Goal: Task Accomplishment & Management: Manage account settings

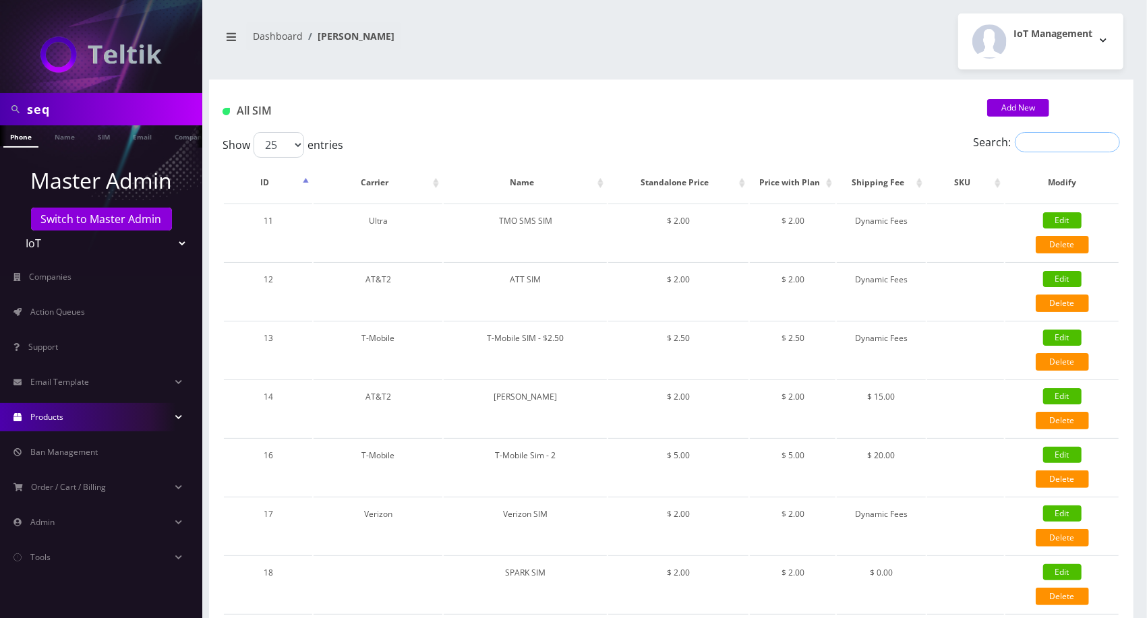
click at [1035, 146] on input "Search:" at bounding box center [1067, 142] width 105 height 20
paste input "[URL][DOMAIN_NAME]"
type input "https://iot-portal.britewireless.com/dashboards/activatesims?order_hash=55bd4c7…"
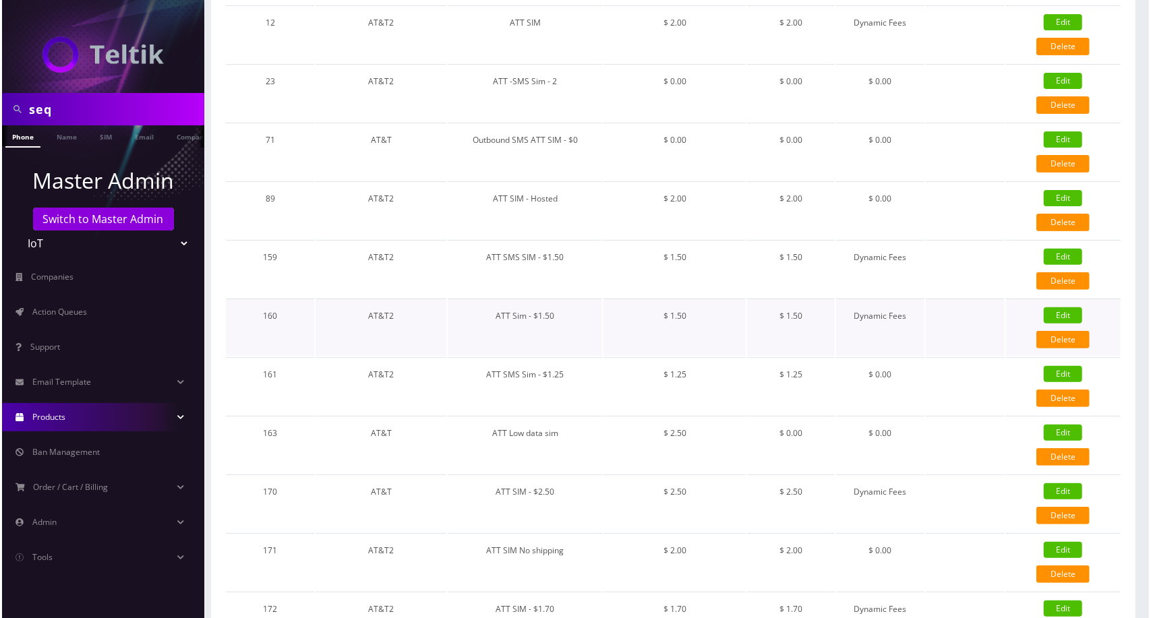
scroll to position [205, 0]
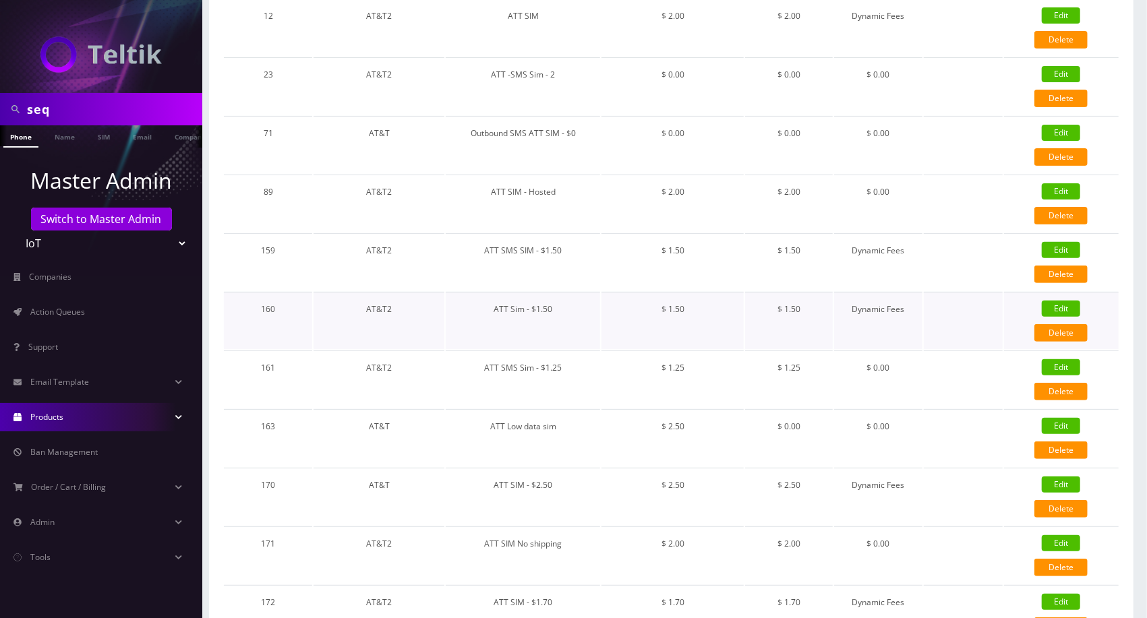
type input "att sim"
click at [1057, 309] on link "Edit" at bounding box center [1061, 309] width 38 height 16
type input "ATT Sim - $1.50"
select select "14"
type input "1.5"
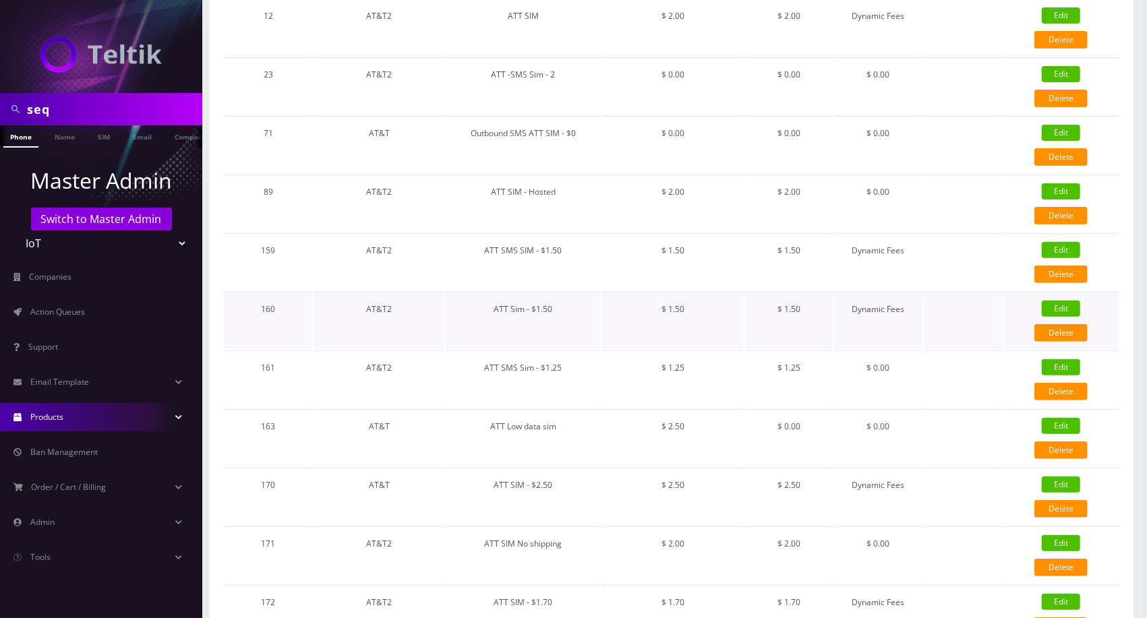
type input "1.5"
select select "3"
checkbox input "true"
select select "2"
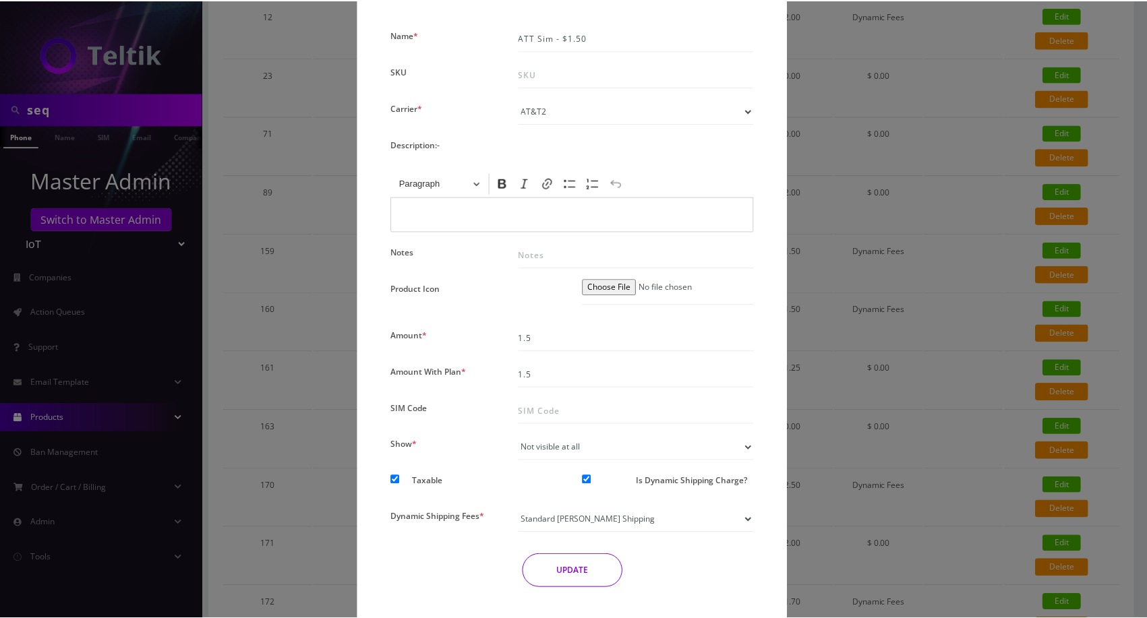
scroll to position [92, 0]
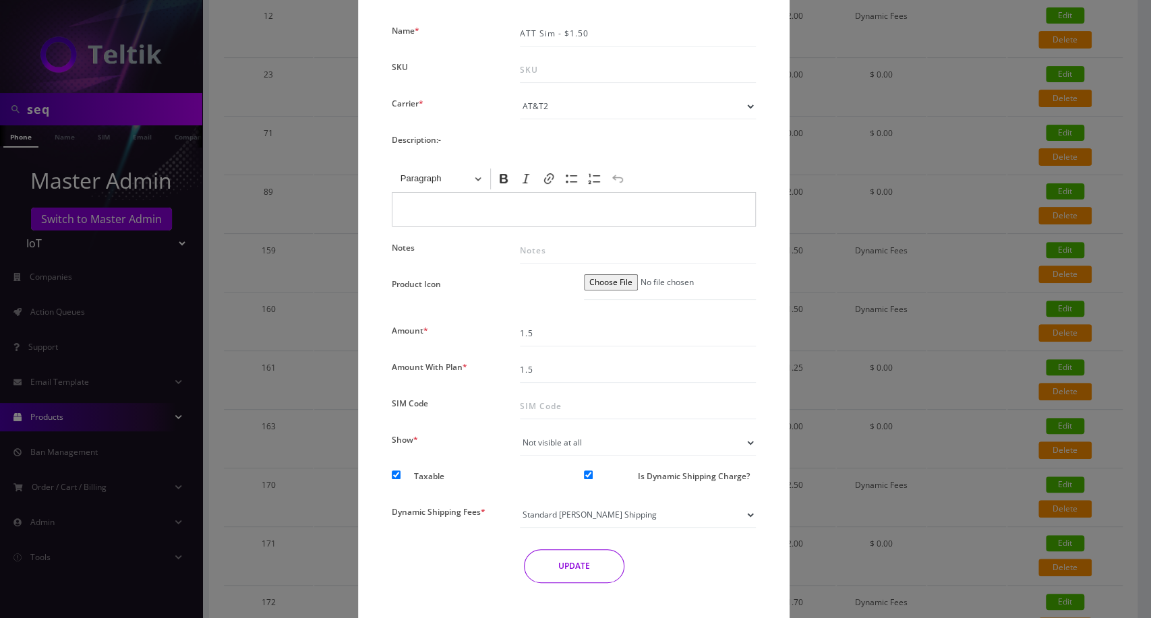
click at [584, 474] on input "Is Dynamic Shipping Charge?" at bounding box center [588, 475] width 9 height 9
checkbox input "false"
click at [556, 576] on button "UPDATE" at bounding box center [574, 567] width 100 height 34
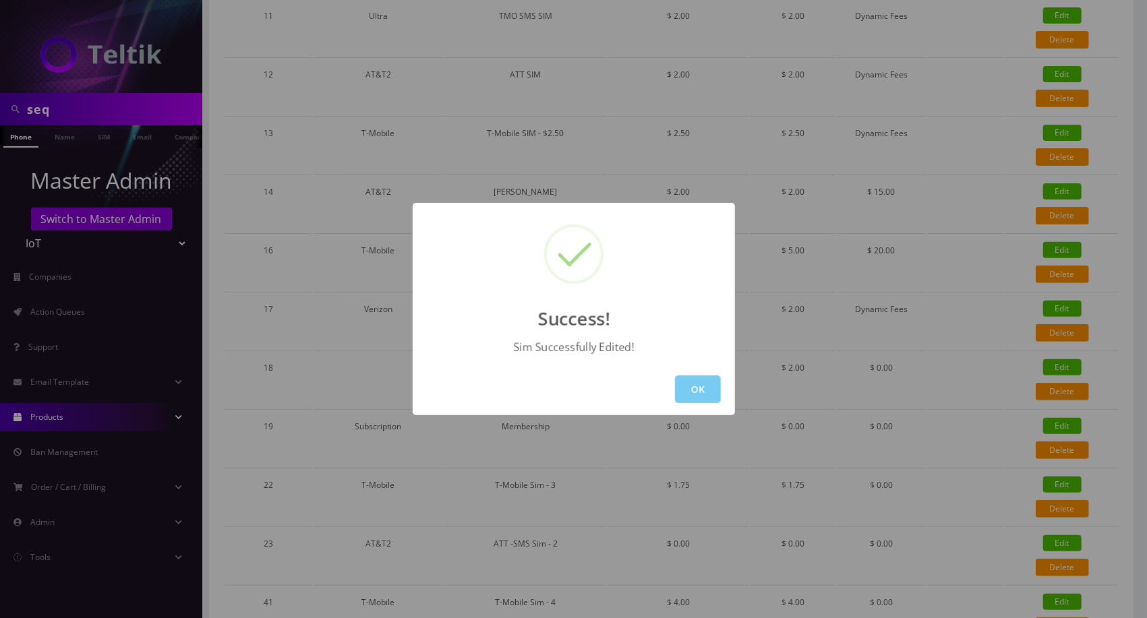
click at [696, 378] on button "OK" at bounding box center [698, 390] width 46 height 28
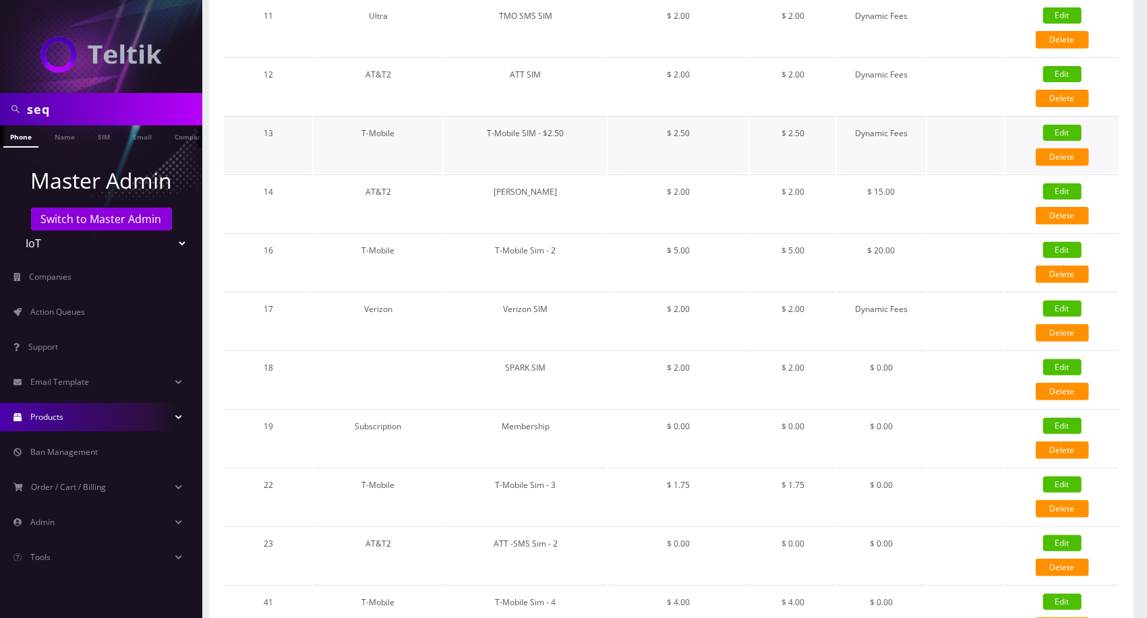
scroll to position [0, 0]
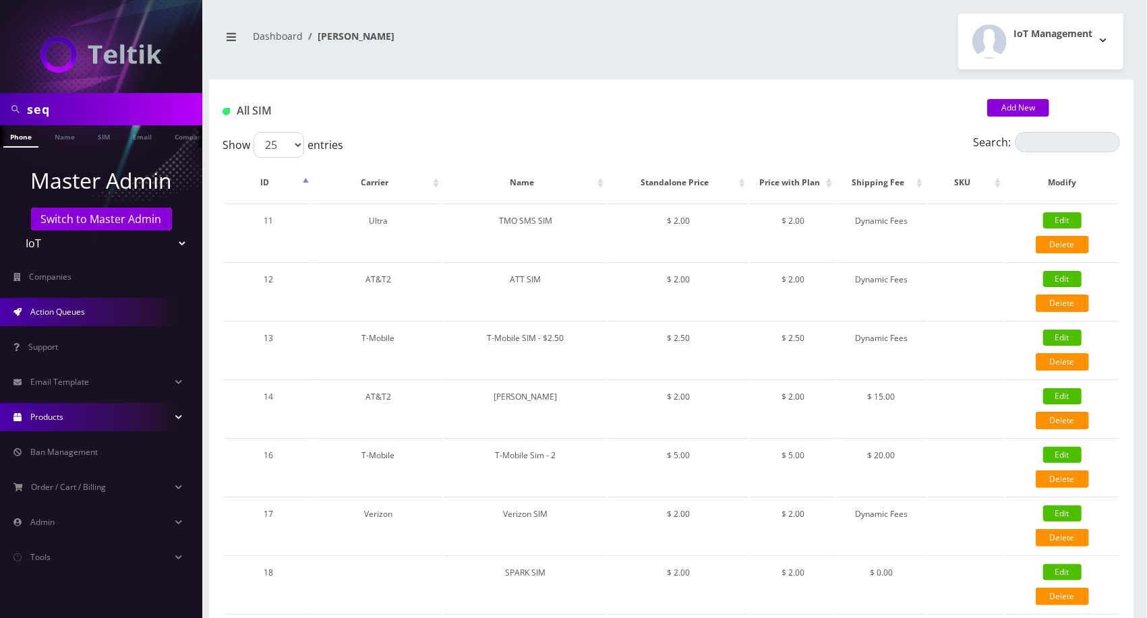
click at [77, 304] on link "Action Queues" at bounding box center [101, 312] width 202 height 28
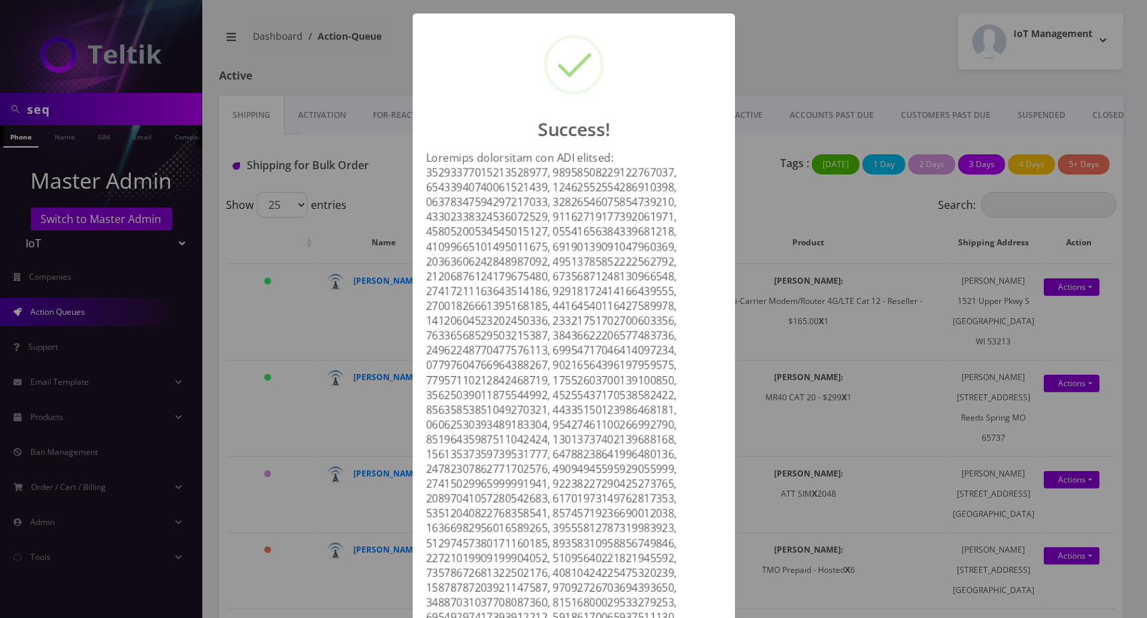
scroll to position [3215, 0]
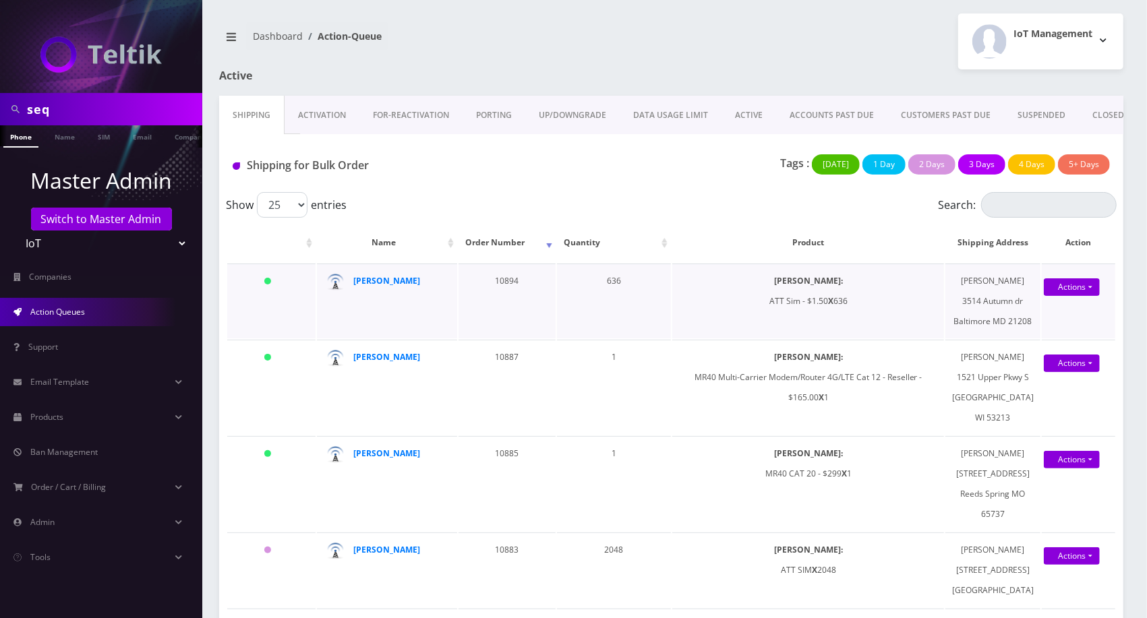
drag, startPoint x: 431, startPoint y: 308, endPoint x: 352, endPoint y: 311, distance: 78.9
click at [352, 311] on td "[PERSON_NAME]" at bounding box center [387, 301] width 141 height 75
copy div "[PERSON_NAME]"
click at [532, 24] on nav "Dashboard Action-Queue" at bounding box center [440, 41] width 442 height 38
click at [366, 287] on strong "[PERSON_NAME]" at bounding box center [387, 280] width 67 height 11
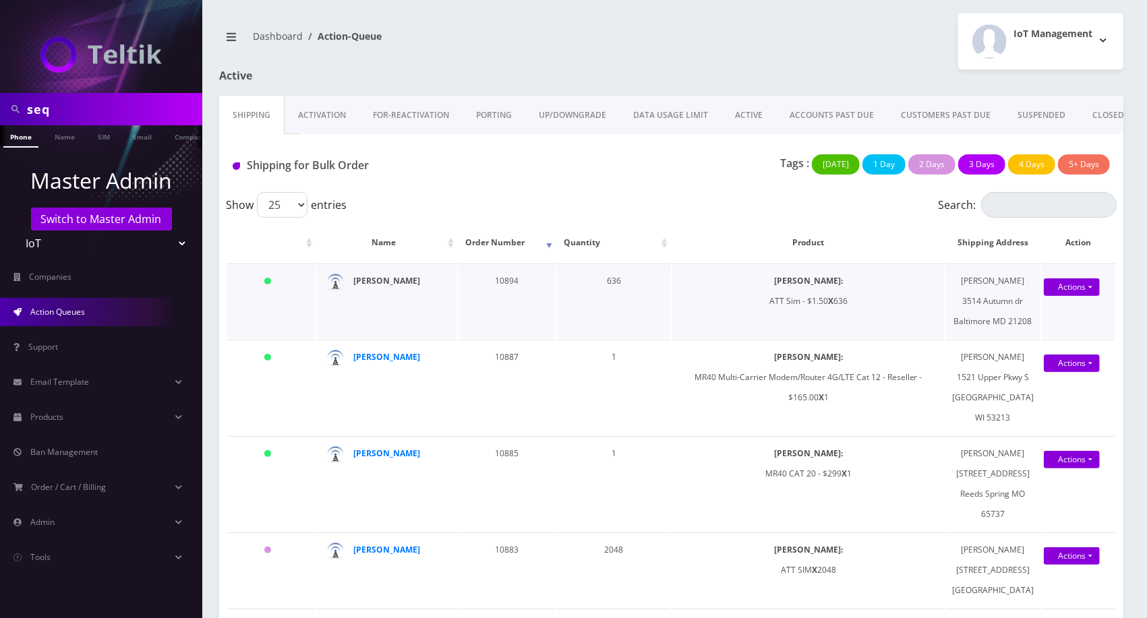
click at [362, 287] on strong "[PERSON_NAME]" at bounding box center [387, 280] width 67 height 11
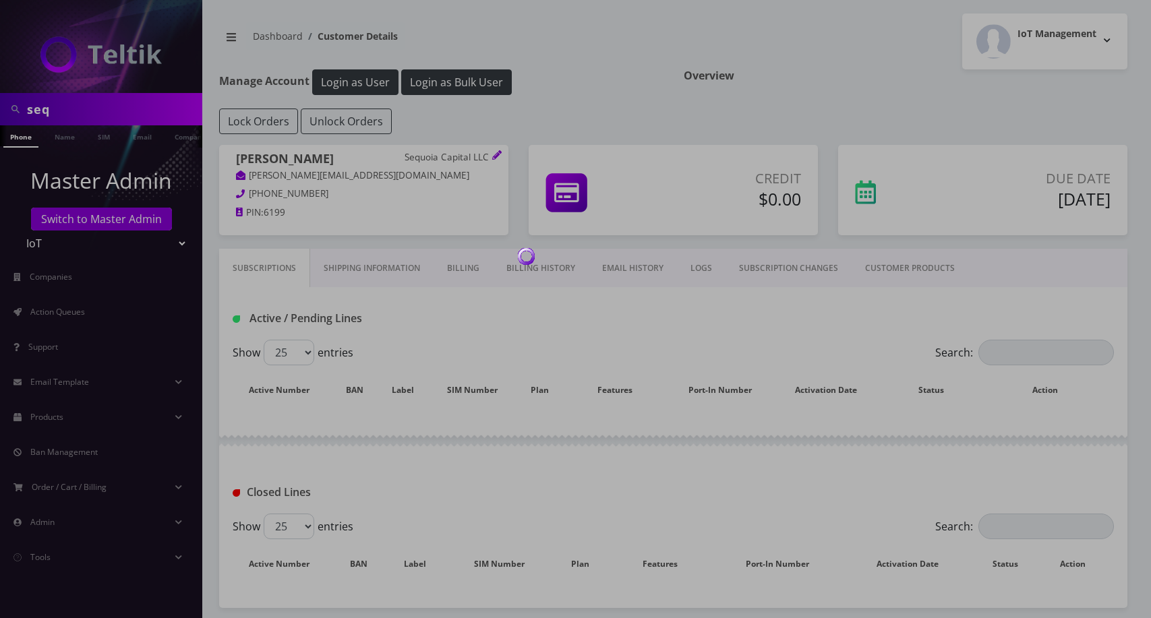
click at [40, 311] on div at bounding box center [575, 309] width 1151 height 618
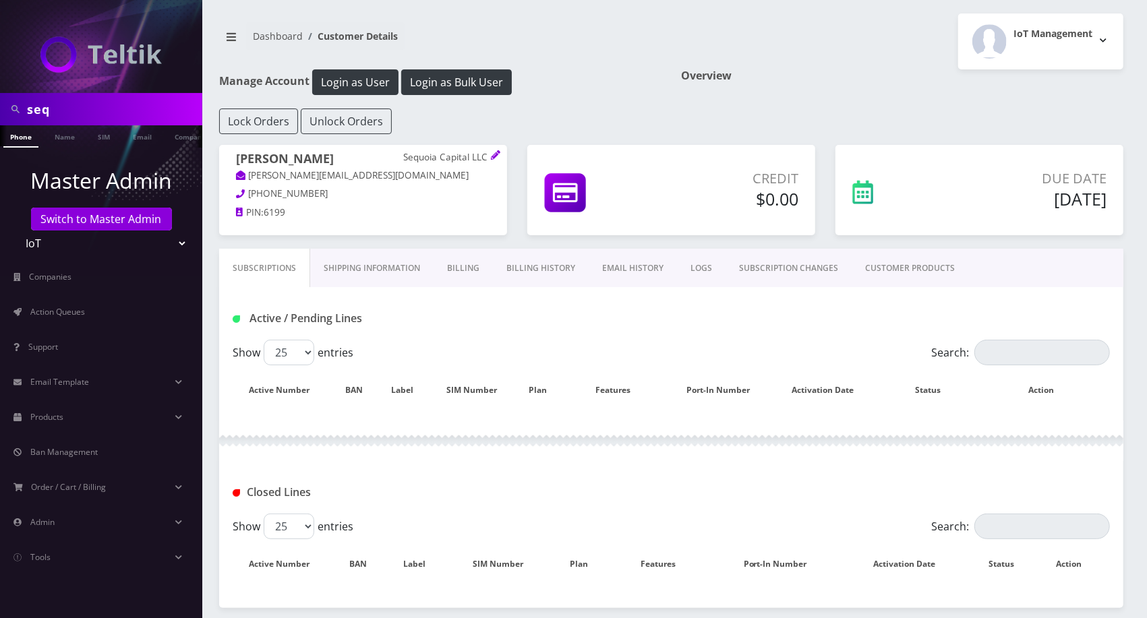
click at [40, 311] on span "Action Queues" at bounding box center [57, 311] width 55 height 11
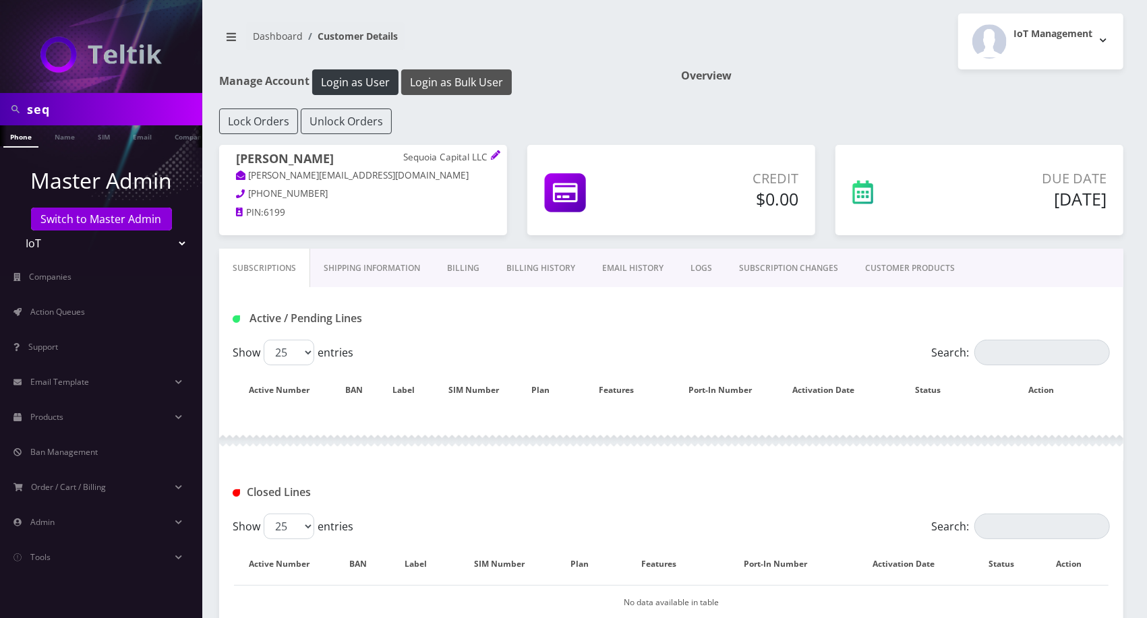
click at [438, 85] on button "Login as Bulk User" at bounding box center [456, 82] width 111 height 26
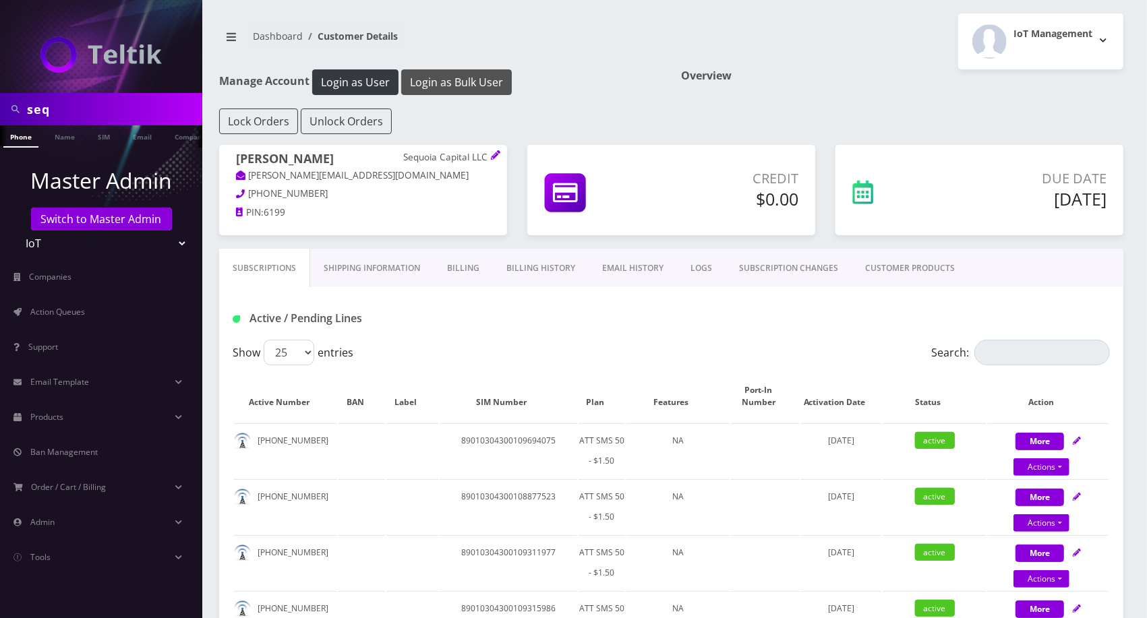
click at [464, 80] on button "Login as Bulk User" at bounding box center [456, 82] width 111 height 26
click at [540, 262] on link "Billing History" at bounding box center [541, 268] width 96 height 39
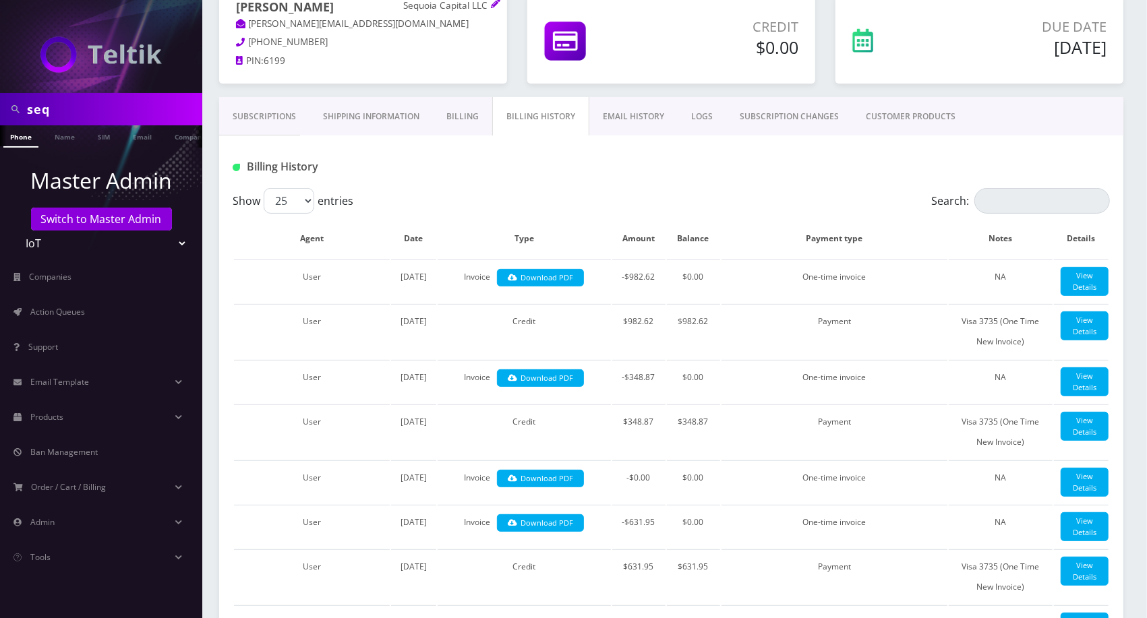
scroll to position [152, 0]
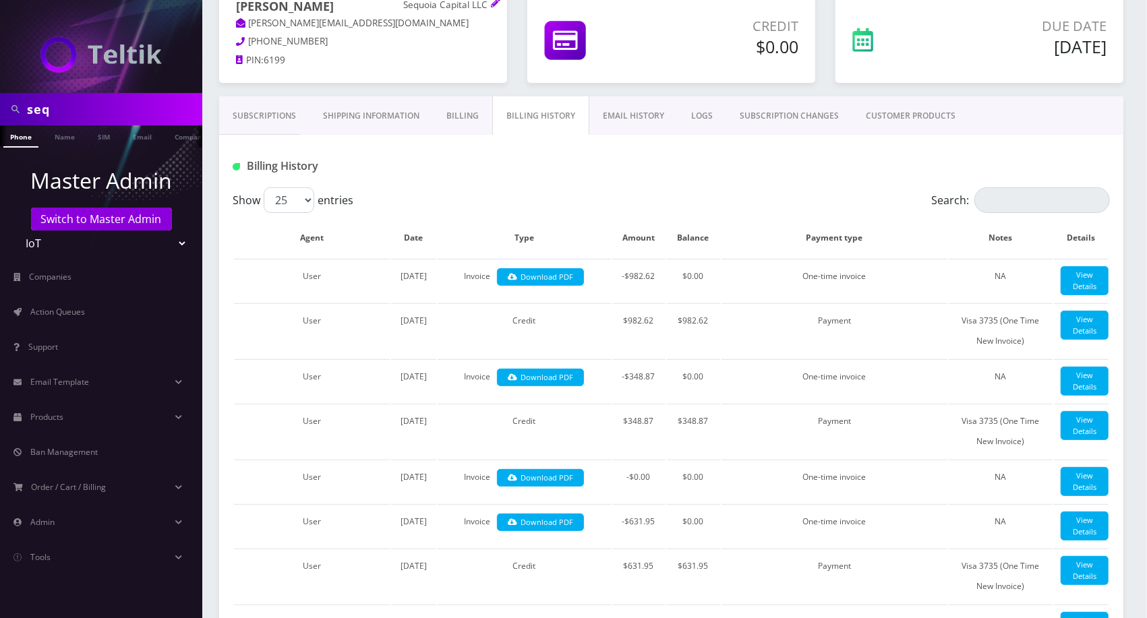
click at [121, 103] on input "seq" at bounding box center [113, 109] width 172 height 26
paste input "4793650178"
type input "4793650178"
click at [22, 146] on link "Phone" at bounding box center [20, 136] width 35 height 22
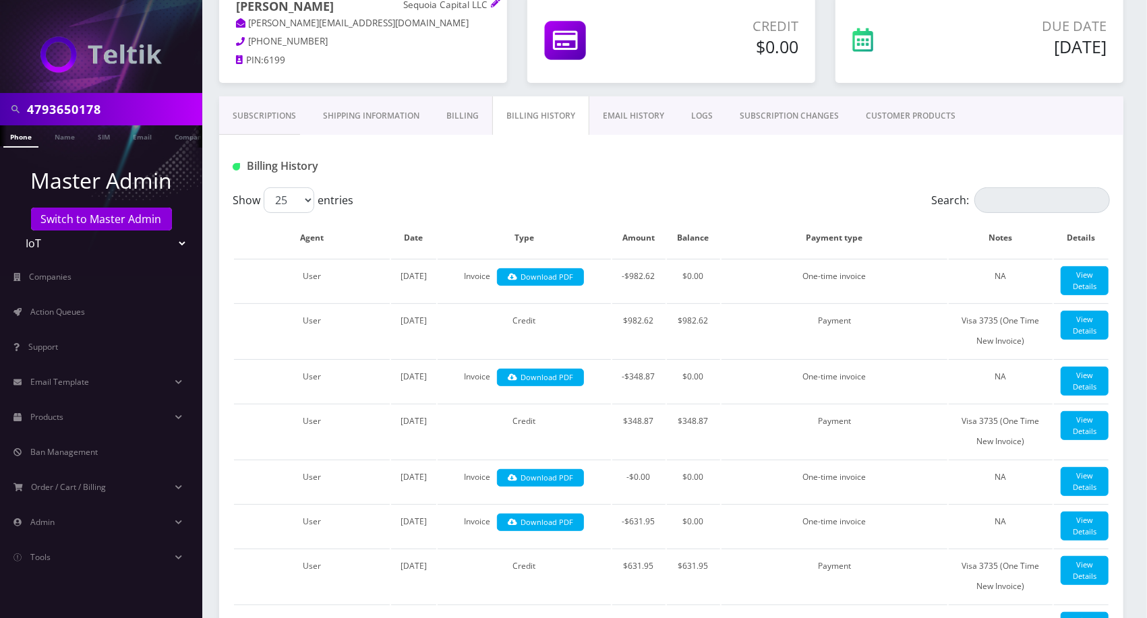
click at [24, 136] on link "Phone" at bounding box center [20, 136] width 35 height 22
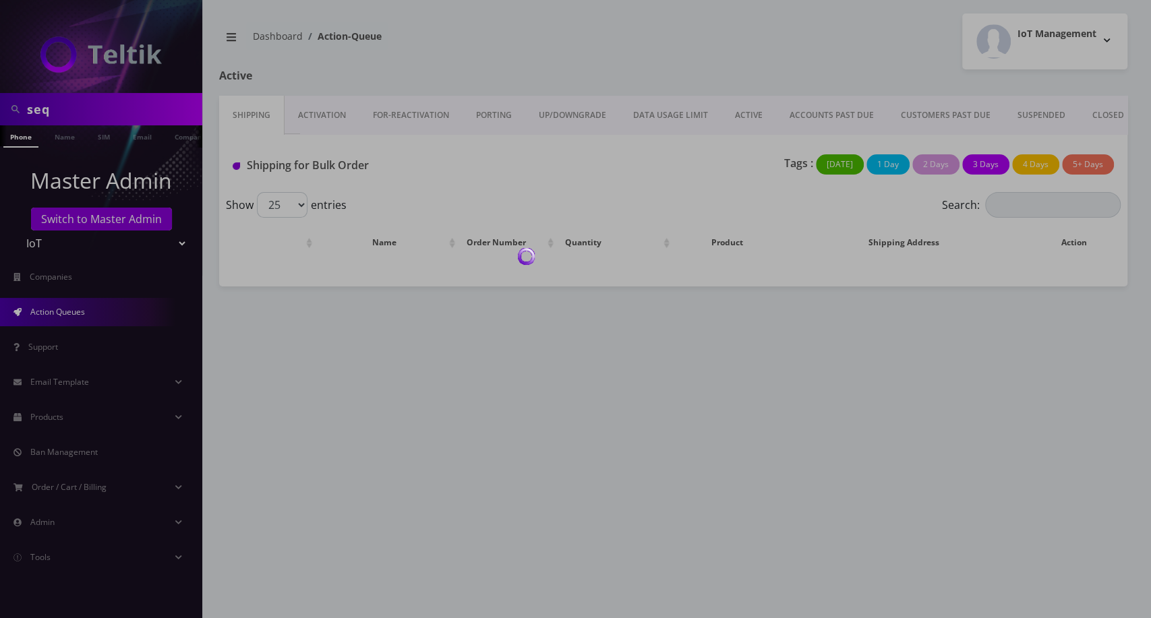
click at [1105, 369] on div at bounding box center [575, 309] width 1151 height 618
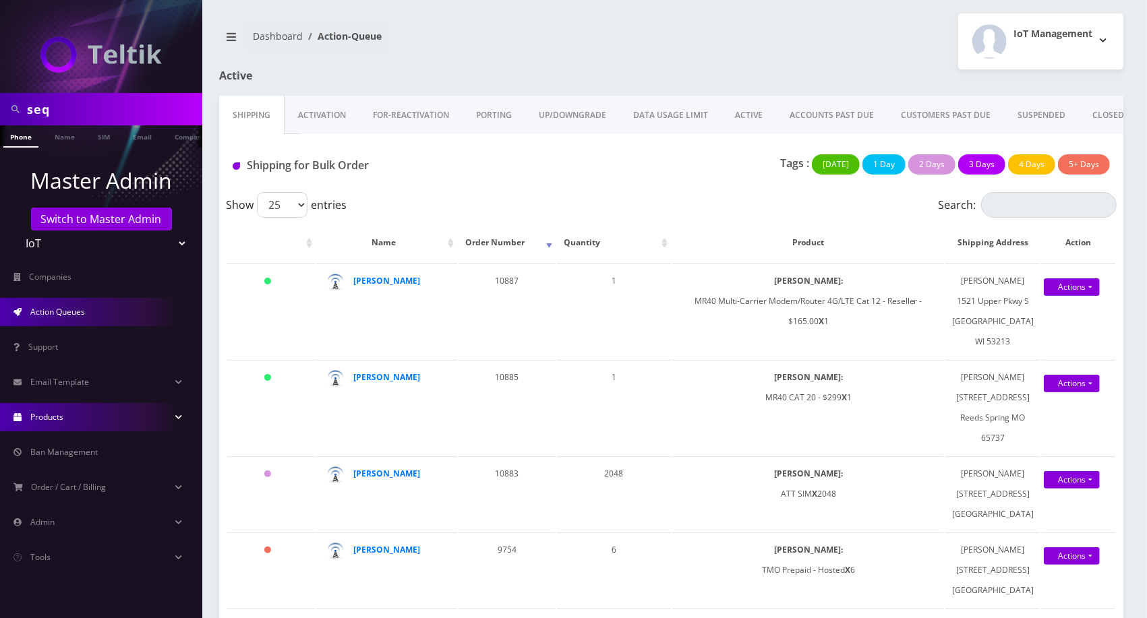
click at [38, 411] on link "Products" at bounding box center [101, 417] width 202 height 28
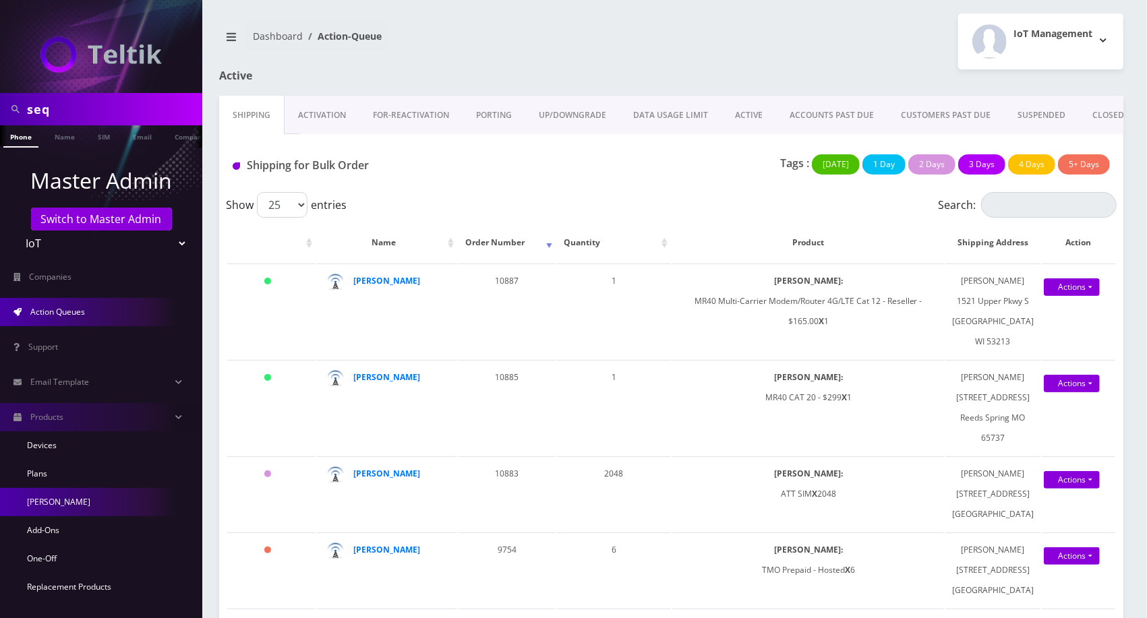
click at [46, 496] on link "[PERSON_NAME]" at bounding box center [101, 502] width 202 height 28
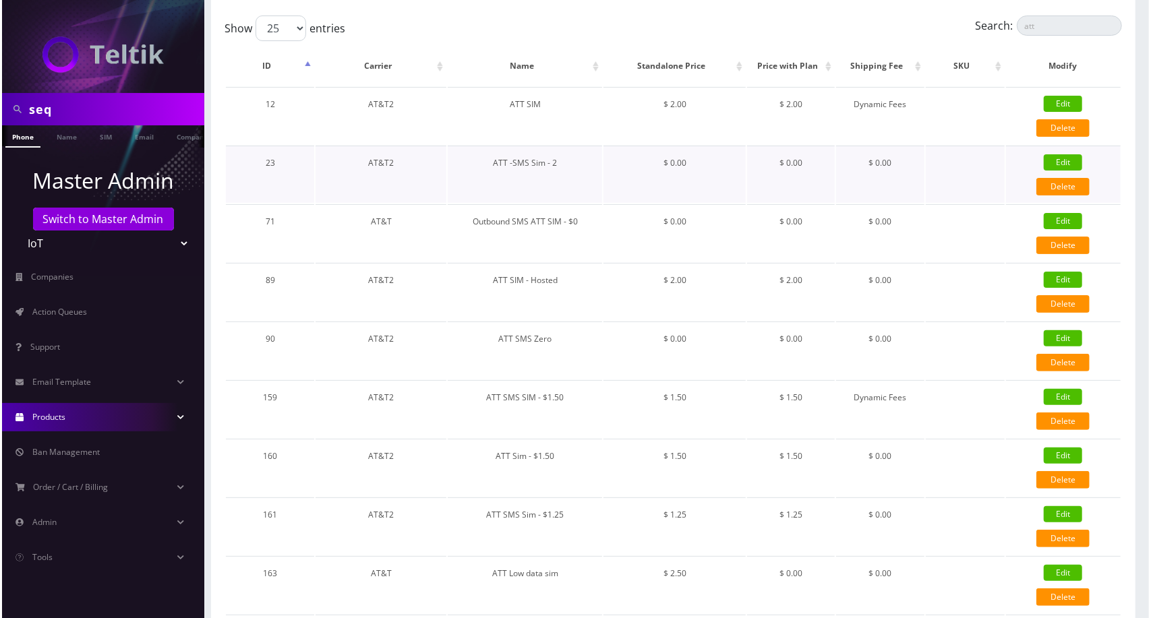
scroll to position [117, 0]
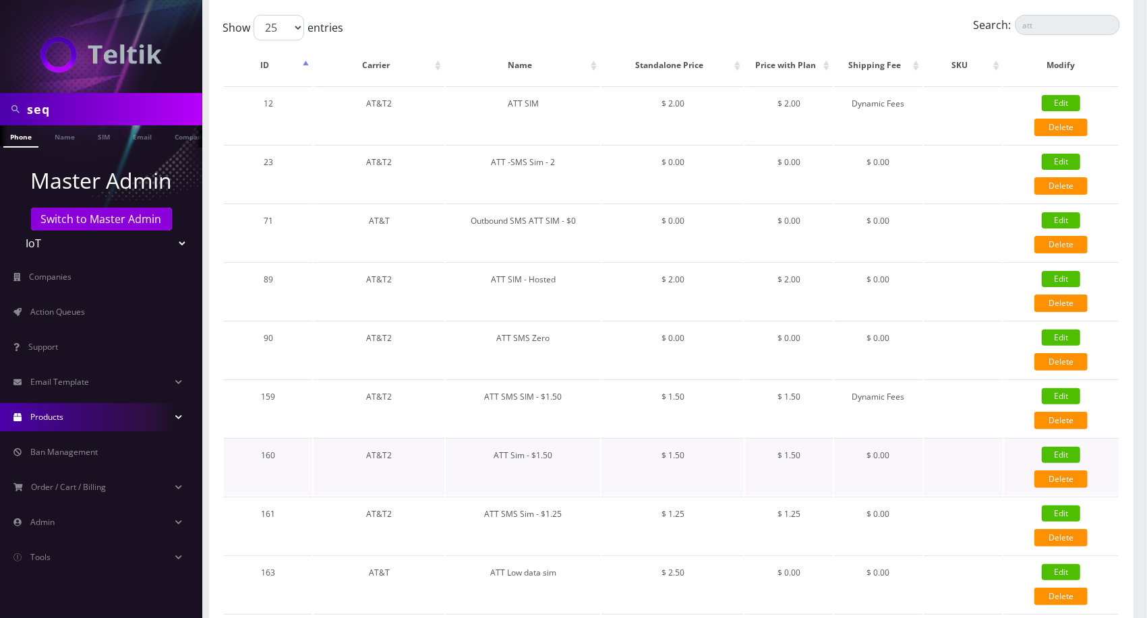
type input "att"
click at [1061, 455] on link "Edit" at bounding box center [1061, 455] width 38 height 16
type input "ATT Sim - $1.50"
select select "14"
type input "1.5"
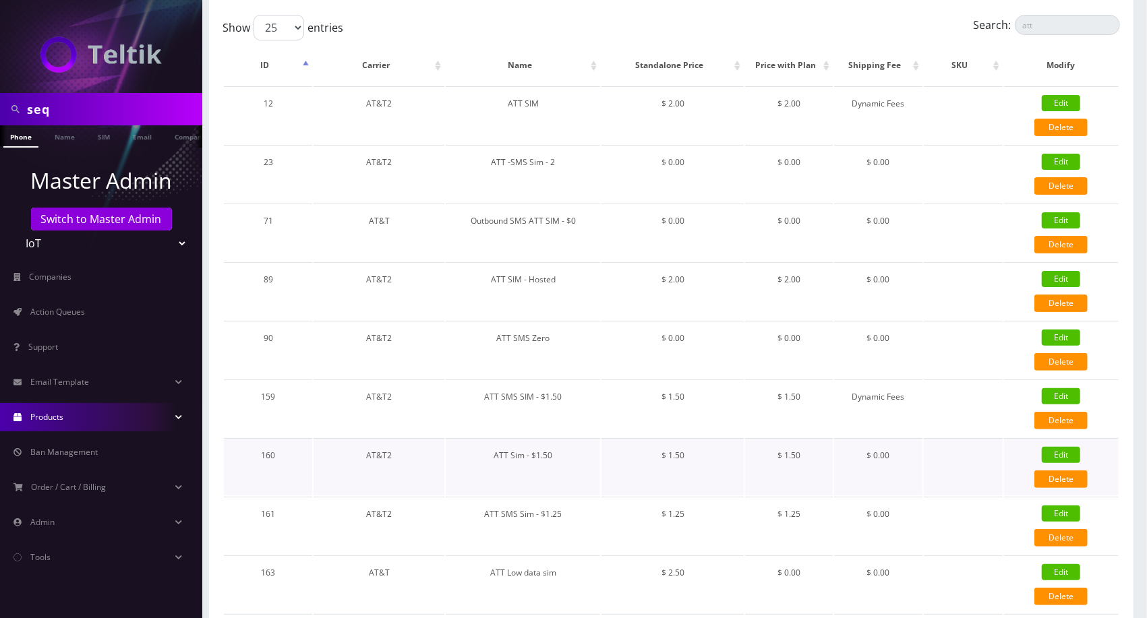
type input "1.5"
select select "3"
checkbox input "true"
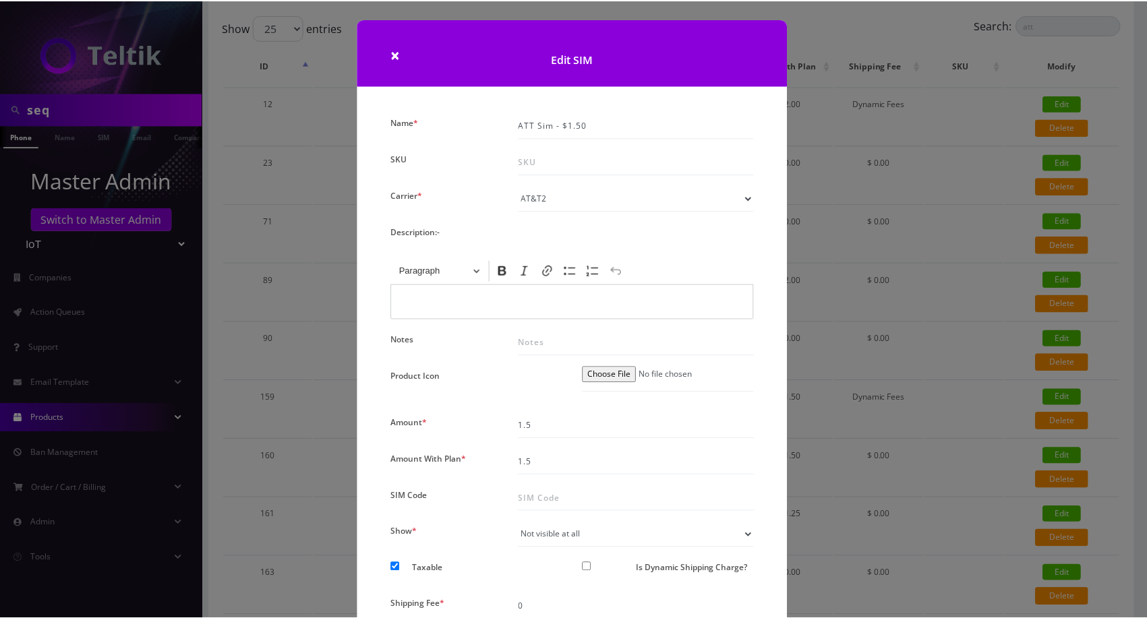
scroll to position [119, 0]
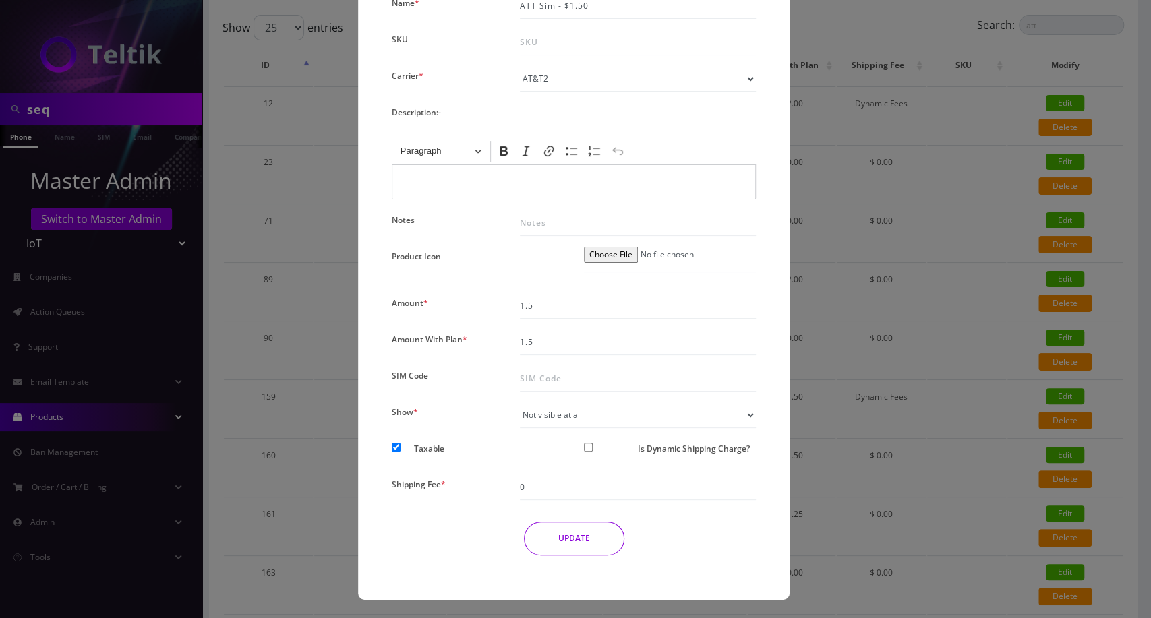
click at [591, 446] on div at bounding box center [606, 451] width 64 height 25
click at [585, 451] on div at bounding box center [606, 451] width 64 height 25
click at [586, 445] on input "Is Dynamic Shipping Charge?" at bounding box center [588, 447] width 9 height 9
checkbox input "true"
click at [556, 496] on select "Standard SIMs Shipping Standard MR40 Shipping Standard SIM Rack Shipping" at bounding box center [638, 488] width 236 height 26
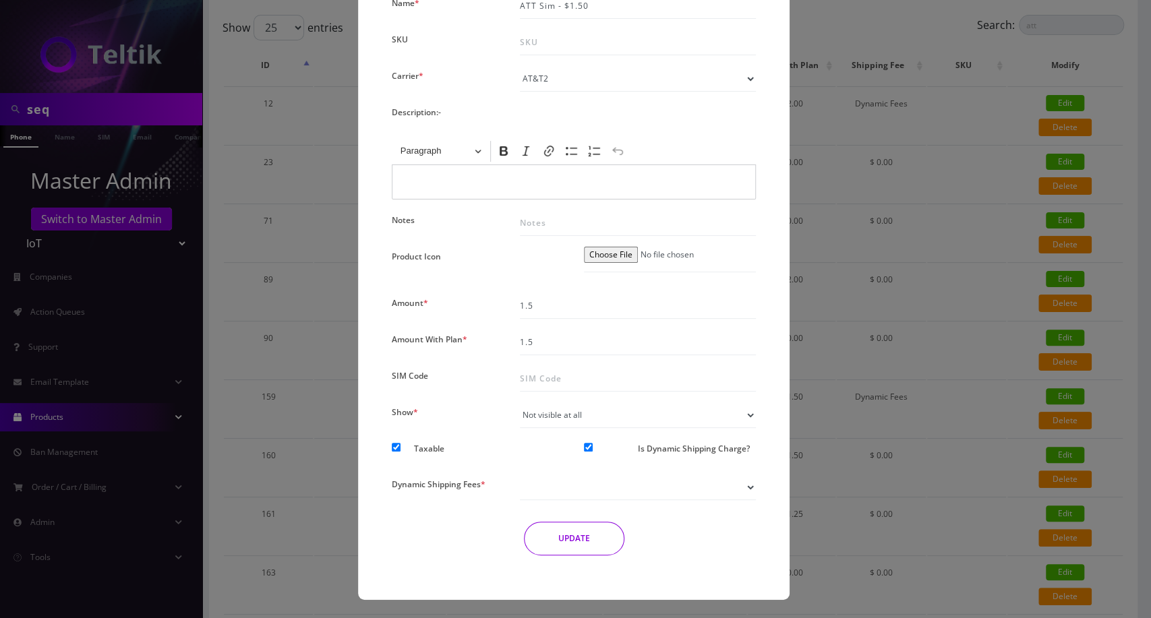
select select "2"
click at [520, 475] on select "Standard SIMs Shipping Standard MR40 Shipping Standard SIM Rack Shipping" at bounding box center [638, 488] width 236 height 26
click at [559, 541] on button "UPDATE" at bounding box center [574, 539] width 100 height 34
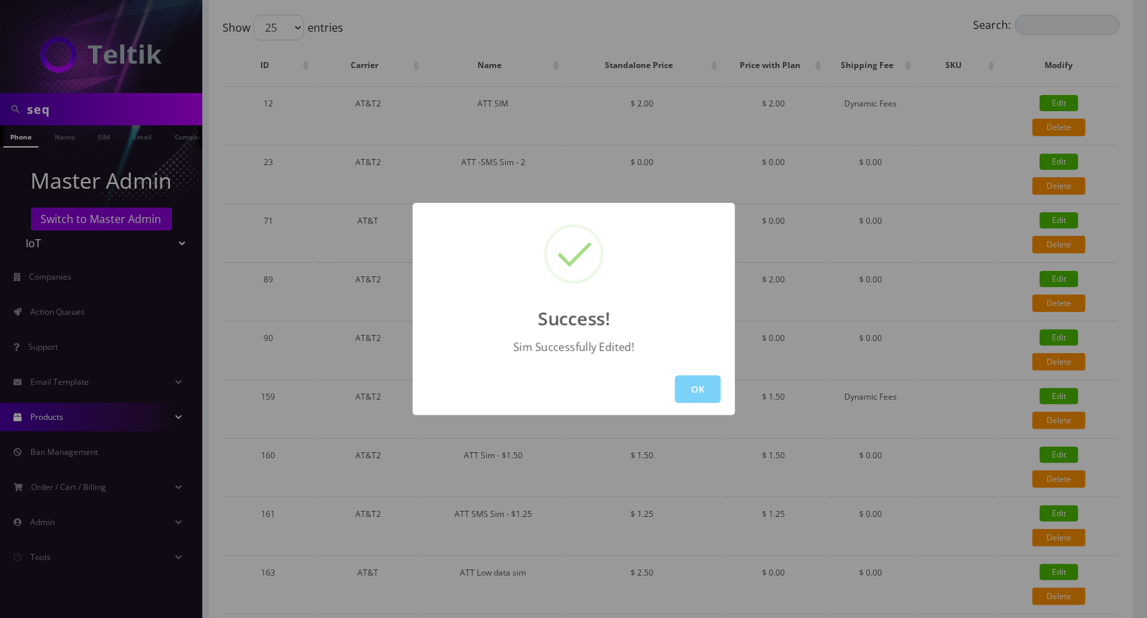
click at [74, 314] on div "Success! Sim Successfully Edited! OK" at bounding box center [573, 309] width 1147 height 618
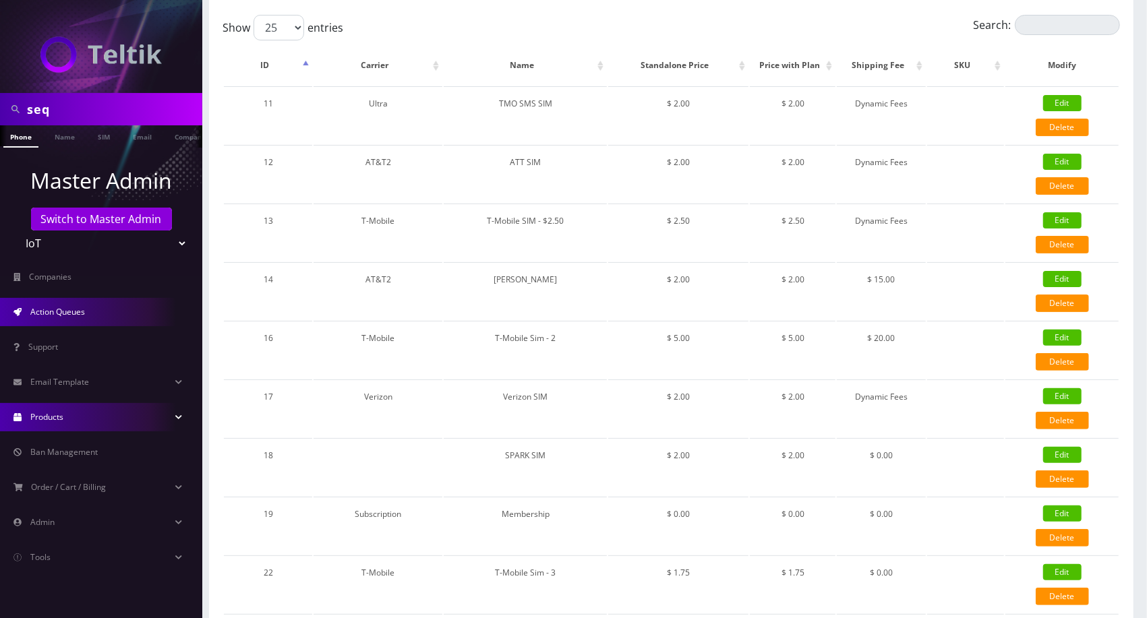
click at [71, 314] on span "Action Queues" at bounding box center [57, 311] width 55 height 11
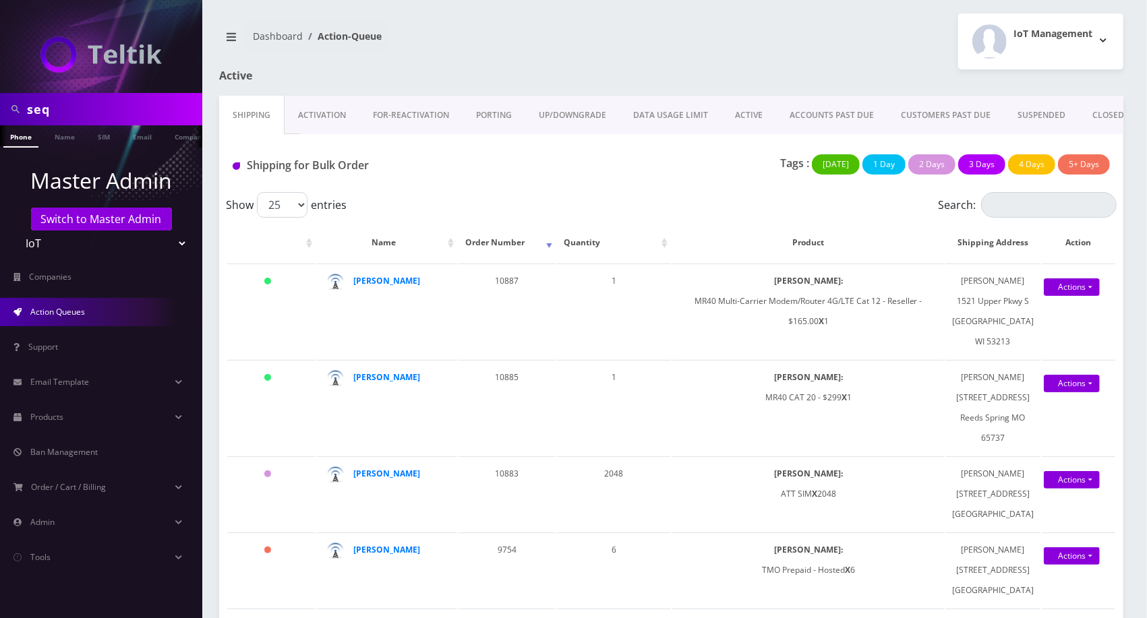
click at [289, 106] on link "Activation" at bounding box center [322, 115] width 75 height 39
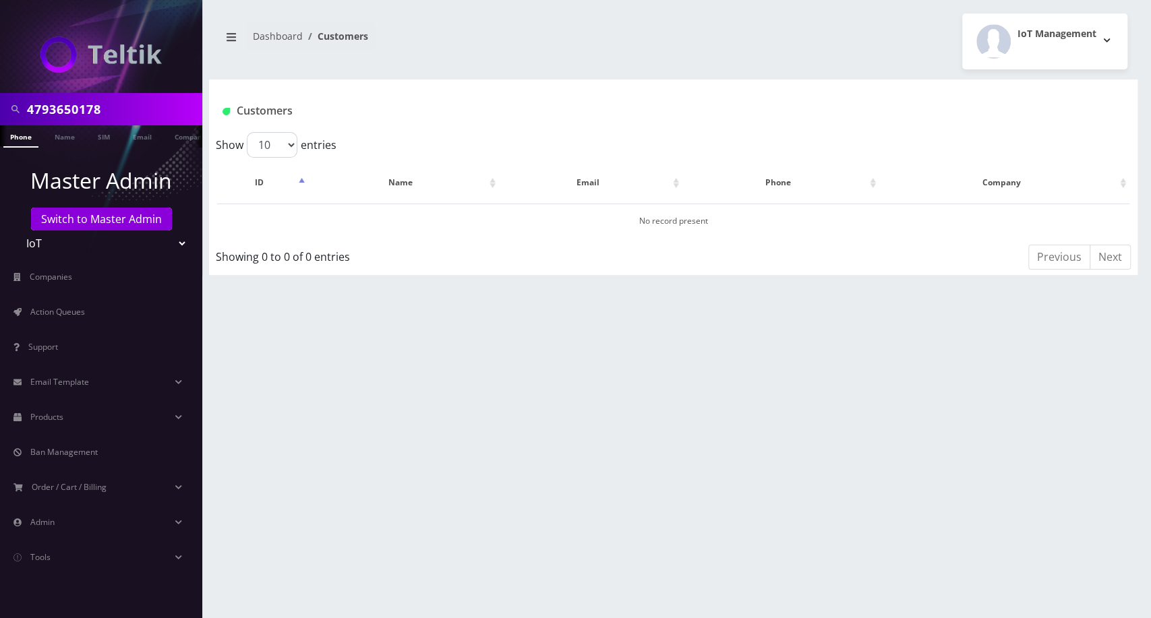
click at [31, 111] on input "4793650178" at bounding box center [113, 109] width 172 height 26
